Goal: Information Seeking & Learning: Learn about a topic

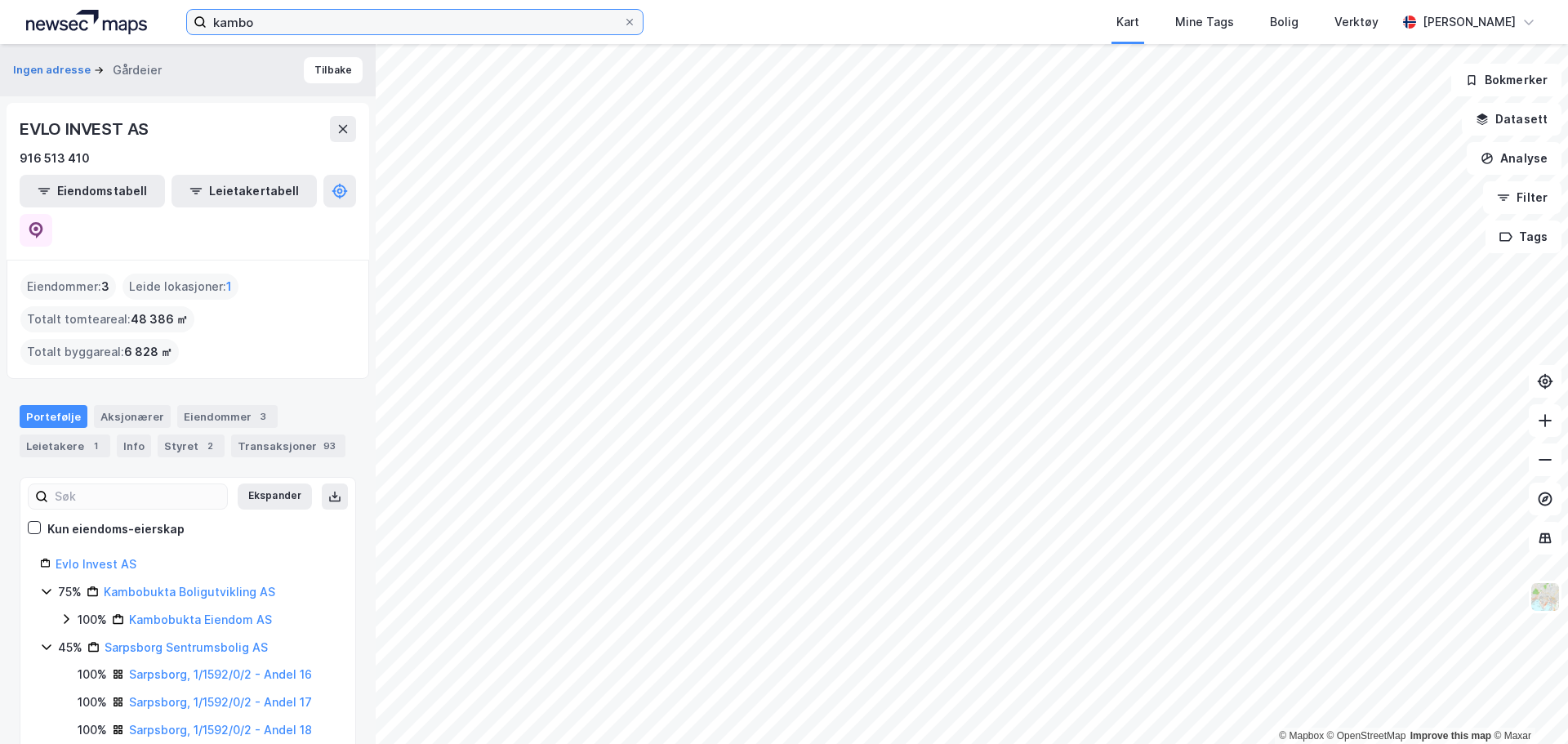
click at [298, 20] on input "kambo" at bounding box center [415, 22] width 417 height 25
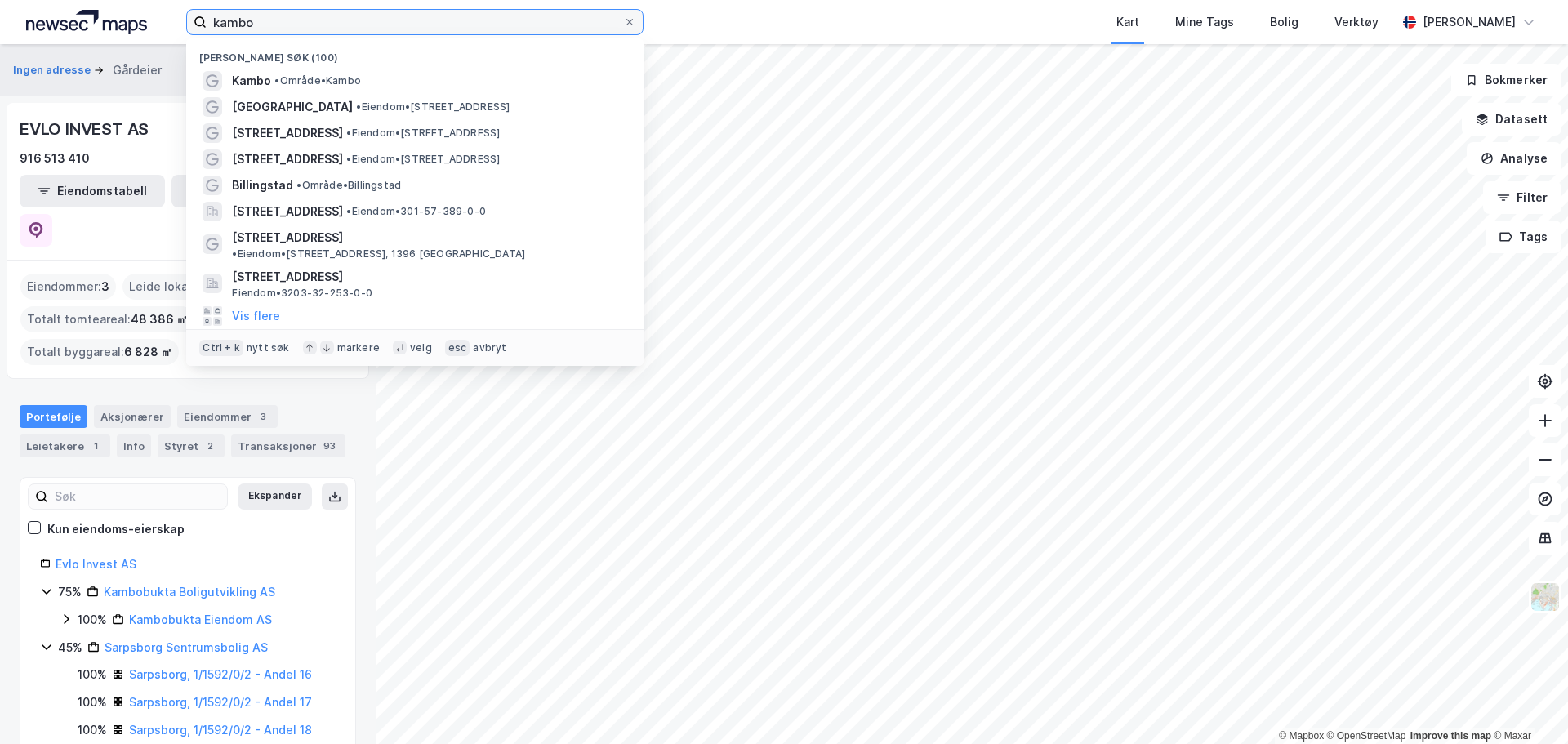
drag, startPoint x: 0, startPoint y: 0, endPoint x: 298, endPoint y: 20, distance: 298.7
click at [298, 20] on input "kambo" at bounding box center [415, 22] width 417 height 25
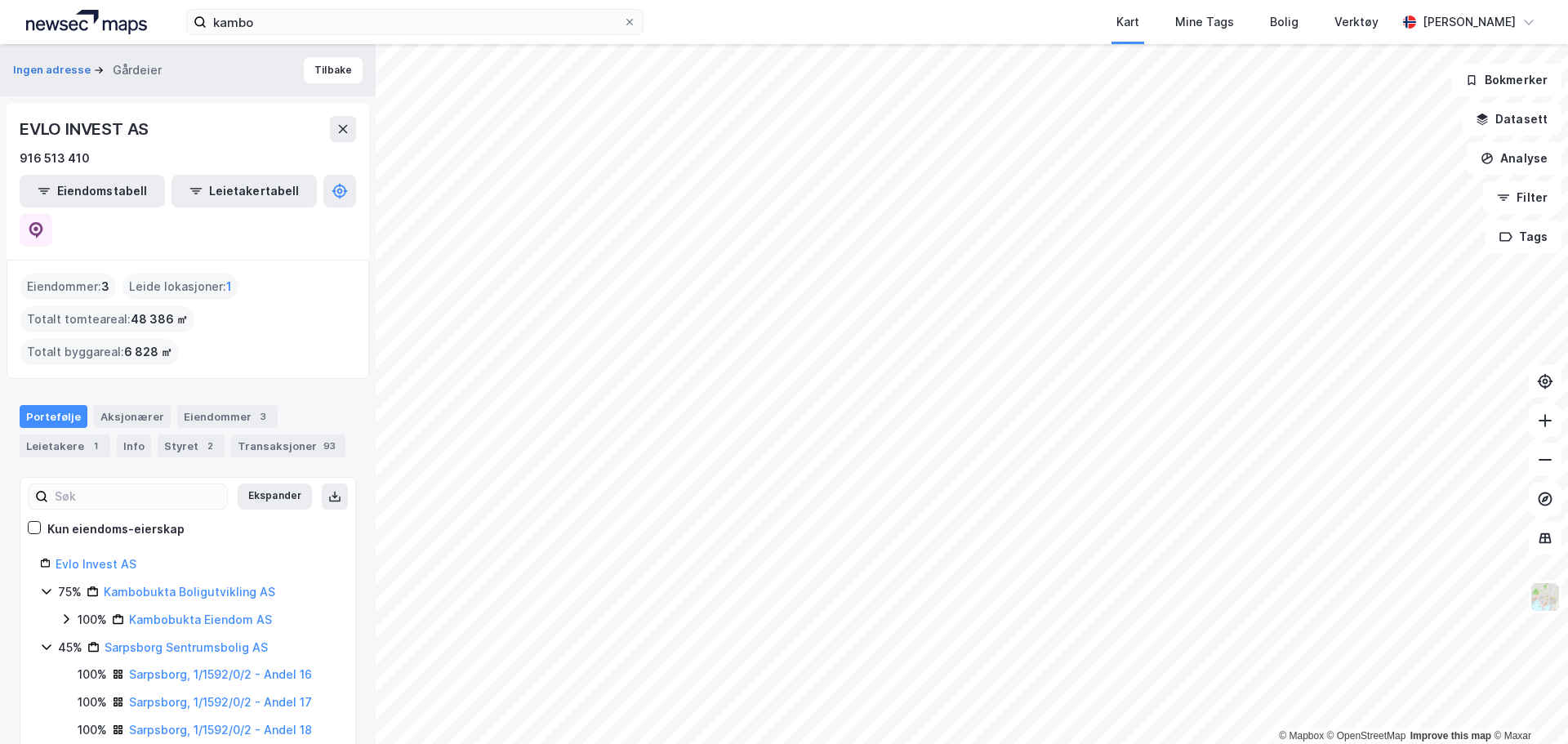
click at [99, 18] on img at bounding box center [86, 22] width 120 height 25
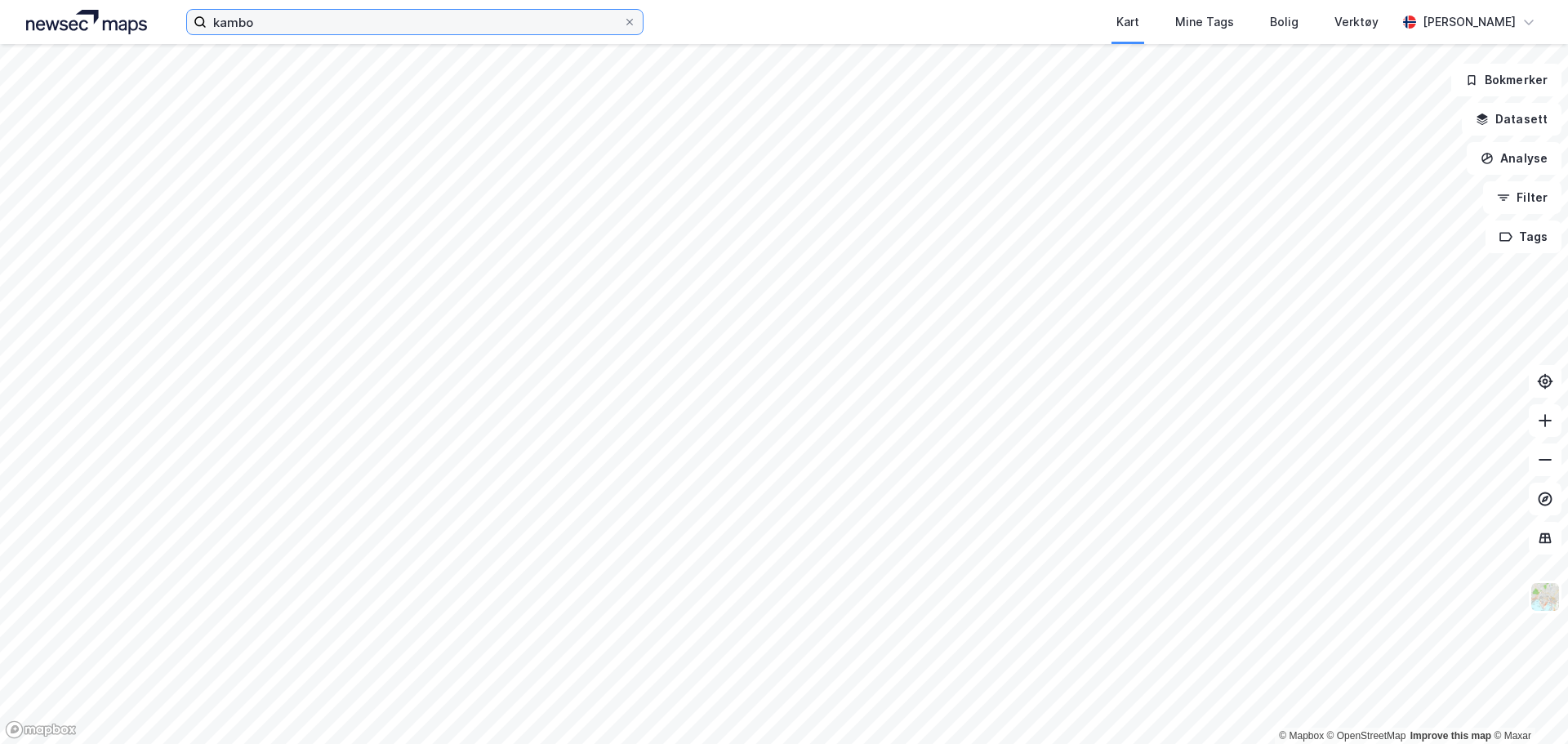
click at [246, 20] on input "kambo" at bounding box center [415, 22] width 417 height 25
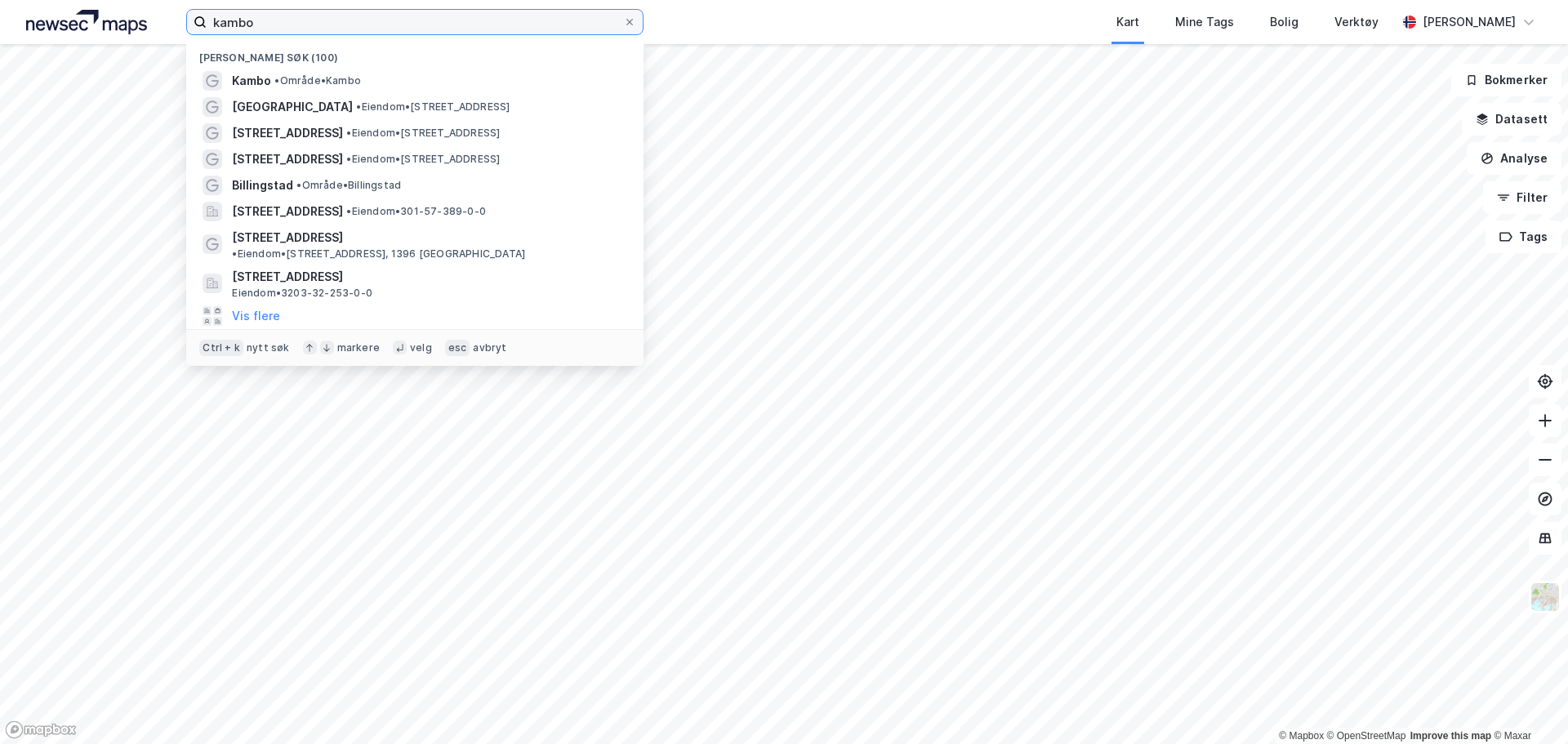
click at [246, 20] on input "kambo" at bounding box center [415, 22] width 417 height 25
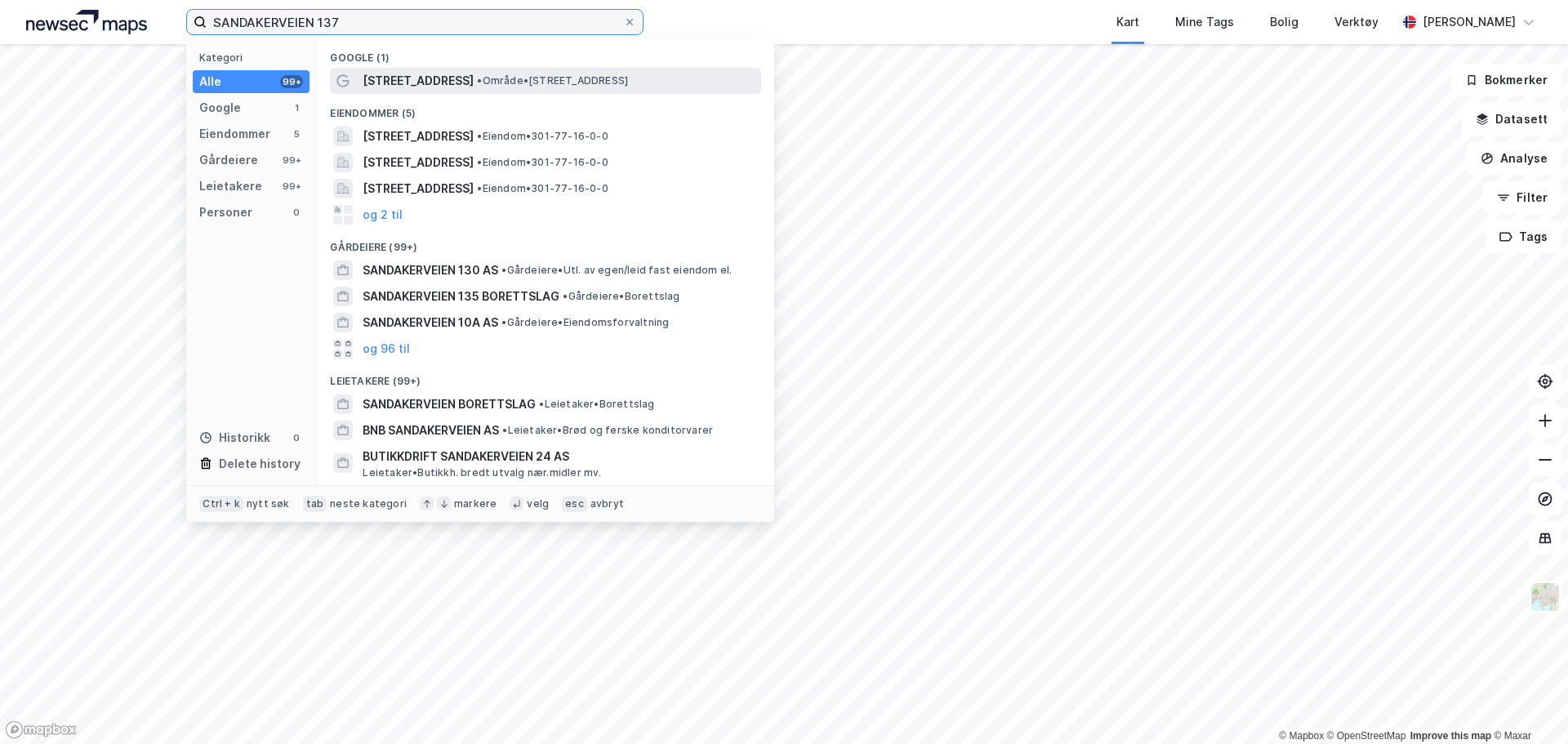
type input "SANDAKERVEIEN 137"
